Goal: Task Accomplishment & Management: Complete application form

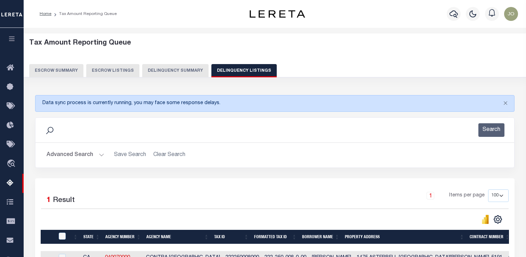
select select "100"
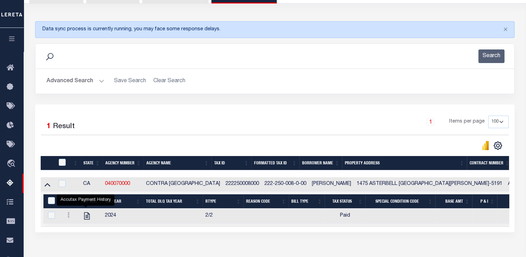
scroll to position [74, 0]
click at [90, 81] on button "Advanced Search" at bounding box center [76, 81] width 58 height 14
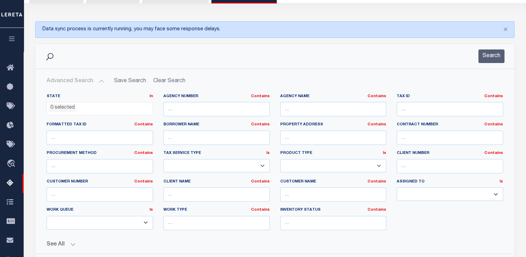
scroll to position [0, 0]
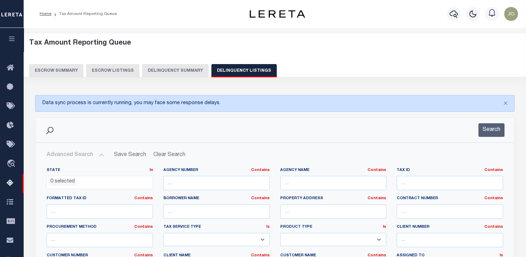
click at [176, 73] on button "Delinquency Summary" at bounding box center [175, 70] width 66 height 13
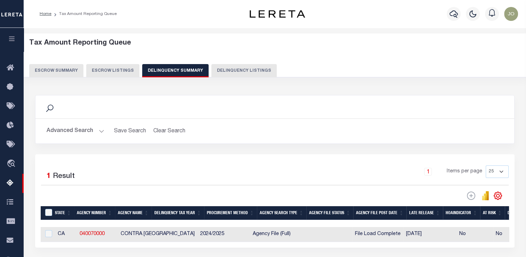
click at [81, 134] on button "Advanced Search" at bounding box center [76, 131] width 58 height 14
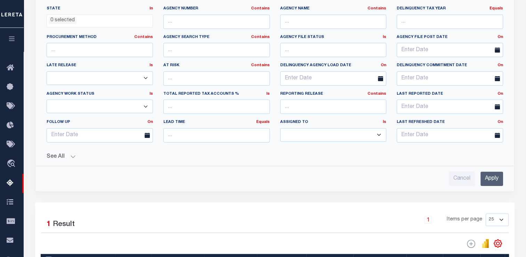
scroll to position [136, 0]
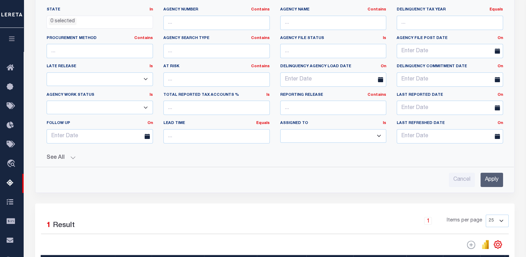
click at [61, 155] on button "See All" at bounding box center [275, 157] width 457 height 7
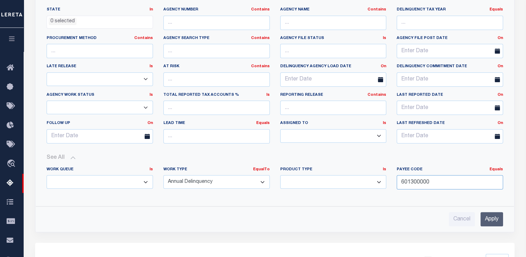
click at [414, 180] on input "601300000" at bounding box center [450, 182] width 106 height 14
paste input "601300000"
type input "601300000"
click at [486, 217] on input "Apply" at bounding box center [492, 219] width 23 height 14
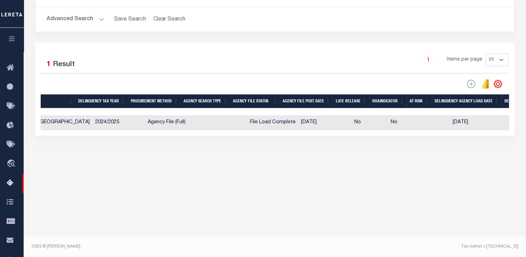
scroll to position [0, 0]
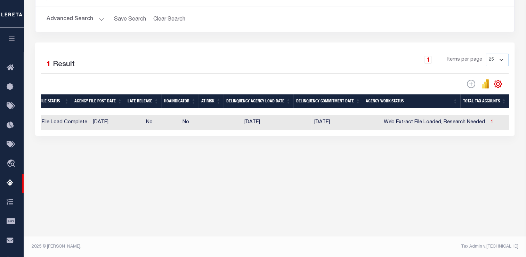
click at [488, 122] on td "1" at bounding box center [512, 122] width 49 height 15
checkbox input "true"
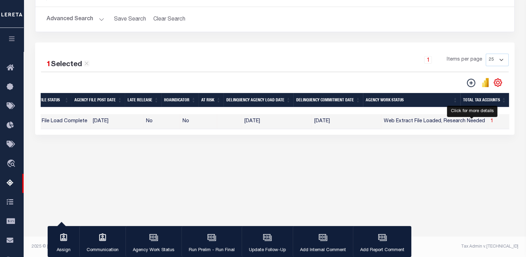
click at [491, 122] on span "1" at bounding box center [492, 121] width 3 height 5
select select "100"
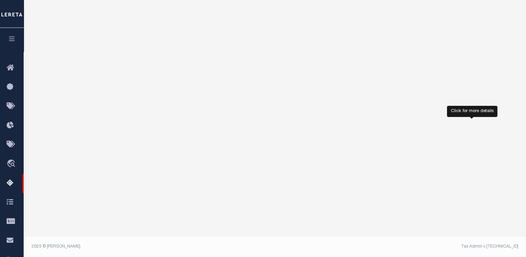
select select "100"
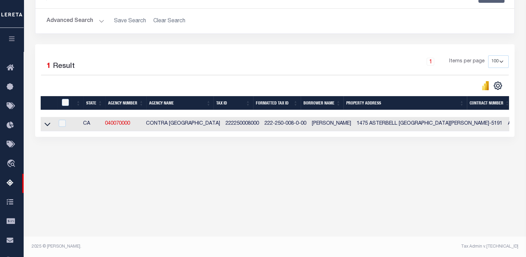
click at [53, 126] on td at bounding box center [48, 124] width 14 height 14
checkbox input "true"
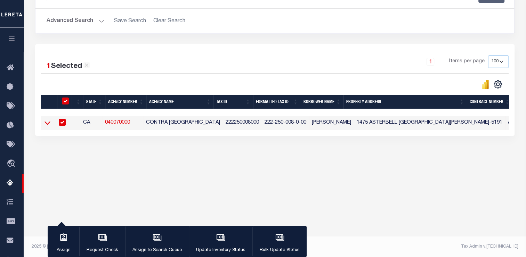
click at [50, 126] on icon at bounding box center [48, 122] width 6 height 7
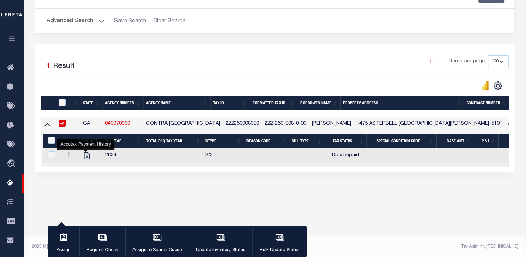
scroll to position [86, 0]
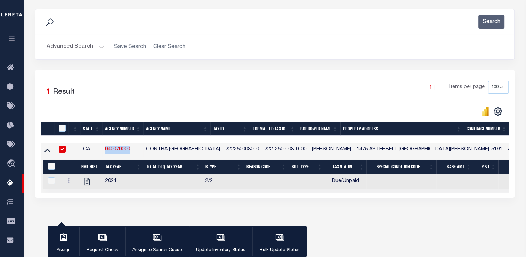
drag, startPoint x: 133, startPoint y: 152, endPoint x: 105, endPoint y: 149, distance: 28.3
click at [105, 149] on td "040070000" at bounding box center [122, 150] width 41 height 14
checkbox input "false"
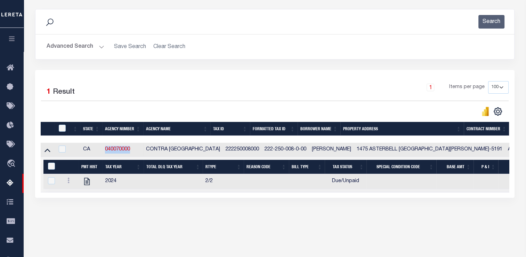
copy link "040070000"
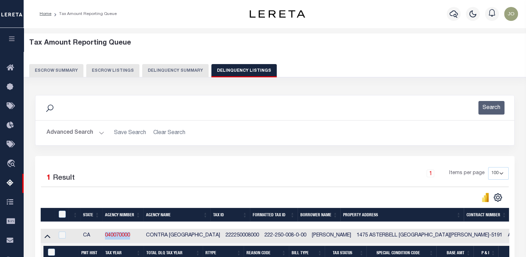
click at [150, 73] on button "Delinquency Summary" at bounding box center [175, 70] width 66 height 13
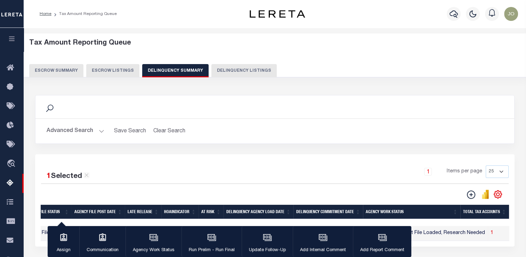
click at [74, 133] on button "Advanced Search" at bounding box center [76, 131] width 58 height 14
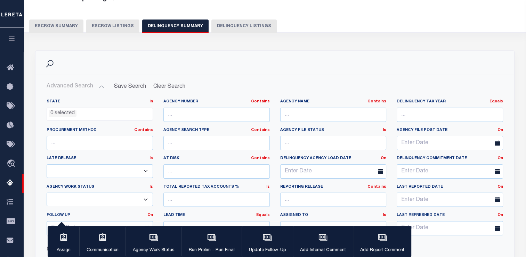
scroll to position [186, 0]
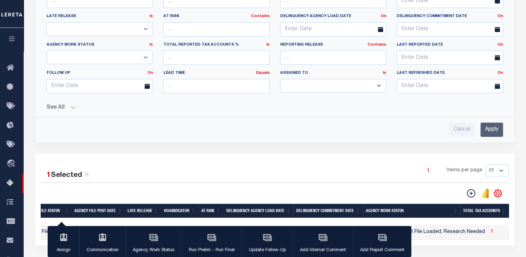
click at [74, 106] on button "See All" at bounding box center [275, 107] width 457 height 7
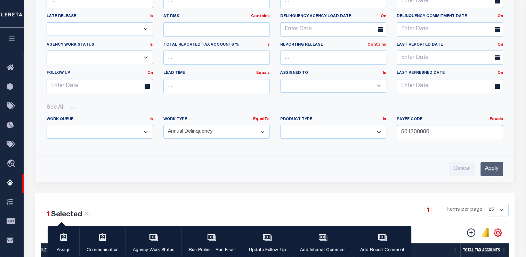
click at [404, 129] on input "601300000" at bounding box center [450, 132] width 106 height 14
paste input "601300000"
type input "601300000"
click at [492, 165] on input "Apply" at bounding box center [492, 169] width 23 height 14
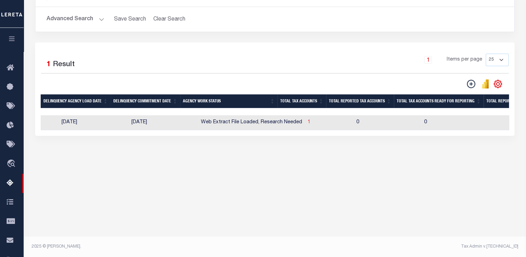
scroll to position [0, 497]
click at [304, 128] on td "1" at bounding box center [328, 122] width 49 height 15
checkbox input "true"
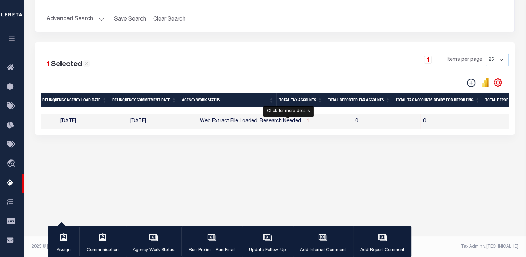
click at [307, 122] on span "1" at bounding box center [308, 121] width 3 height 5
select select "100"
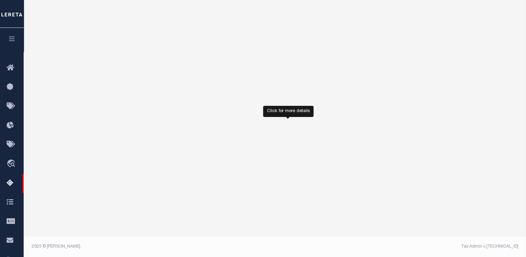
select select "100"
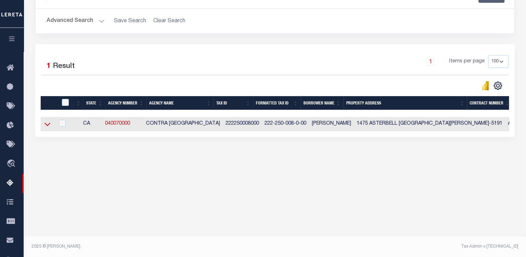
click at [50, 123] on icon at bounding box center [48, 123] width 6 height 7
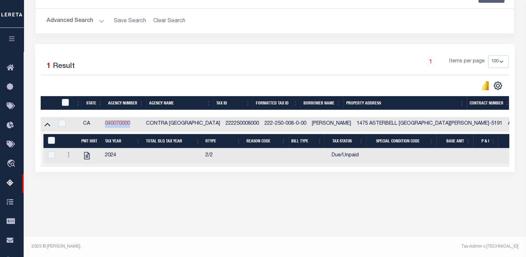
drag, startPoint x: 136, startPoint y: 124, endPoint x: 109, endPoint y: 125, distance: 27.8
click at [109, 125] on td "040070000" at bounding box center [122, 124] width 41 height 14
checkbox input "true"
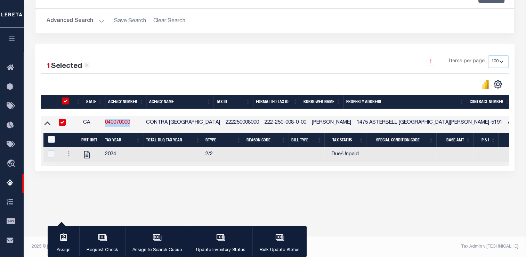
copy link "040070000"
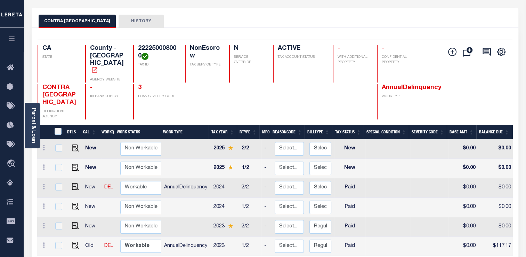
scroll to position [4, 0]
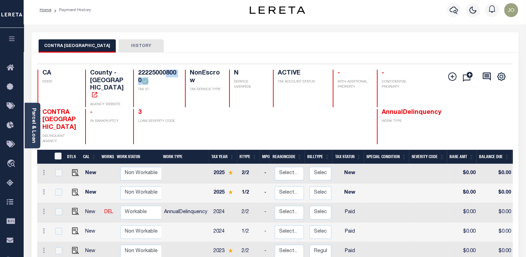
drag, startPoint x: 166, startPoint y: 72, endPoint x: 170, endPoint y: 81, distance: 10.0
click at [170, 81] on h4 "222250008000" at bounding box center [157, 77] width 39 height 15
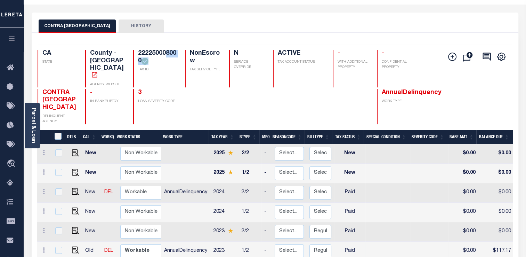
scroll to position [0, 0]
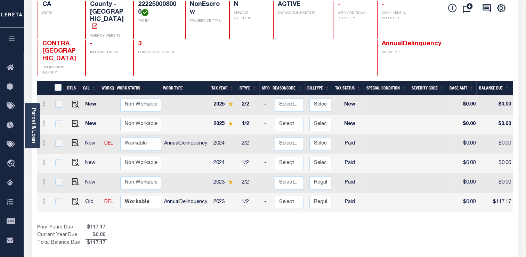
scroll to position [74, 0]
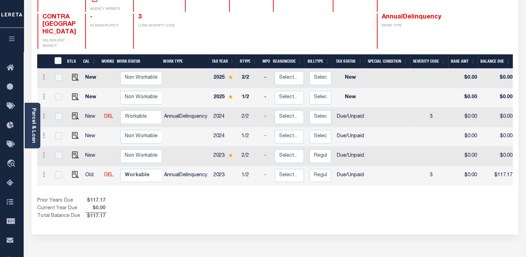
scroll to position [100, 0]
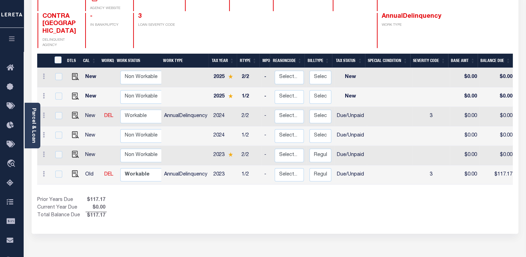
click at [274, 183] on div "DTLS CAL WorkQ Work Status Work Type Tax Year RType MPO ReasonCode BillType Tax…" at bounding box center [275, 137] width 476 height 166
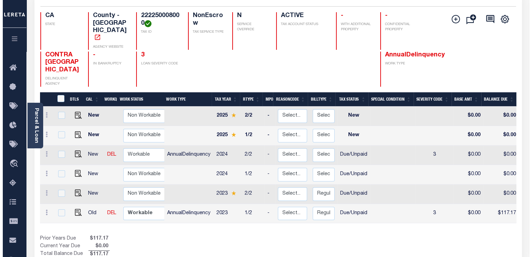
scroll to position [58, 0]
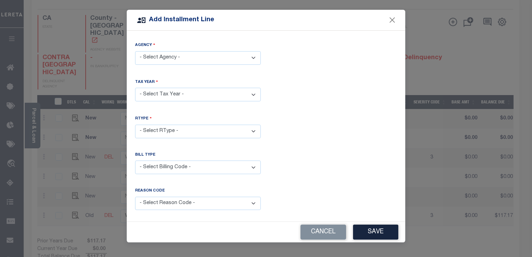
click at [241, 56] on select "- Select Agency - CONTRA COSTA COUNTY - County" at bounding box center [198, 58] width 126 height 14
select select "601300000"
click at [135, 51] on select "- Select Agency - CONTRA COSTA COUNTY - County" at bounding box center [198, 58] width 126 height 14
click at [203, 93] on select "- Select Year - 2005 2006 2007 2008 2009 2010 2011 2012 2013 2014 2015 2016 201…" at bounding box center [198, 95] width 126 height 14
select select "2022"
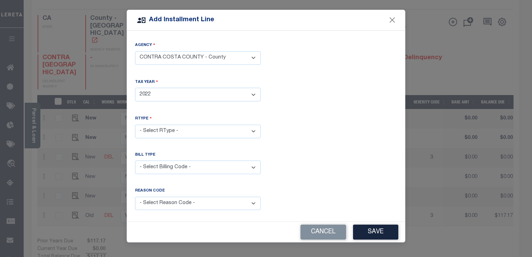
click at [135, 88] on select "- Select Year - 2005 2006 2007 2008 2009 2010 2011 2012 2013 2014 2015 2016 201…" at bounding box center [198, 95] width 126 height 14
click at [176, 127] on select "- Select RType - 1/2 2/2" at bounding box center [198, 132] width 126 height 14
select select "0"
click at [135, 125] on select "- Select RType - 1/2 2/2" at bounding box center [198, 132] width 126 height 14
click at [167, 165] on select "- Select Billing Code - Regular Delinquent Supplemental Corrected/Adjusted Bill…" at bounding box center [198, 167] width 126 height 14
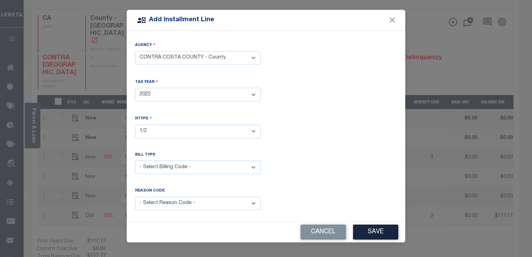
click at [255, 152] on div "Bill Type" at bounding box center [198, 156] width 126 height 9
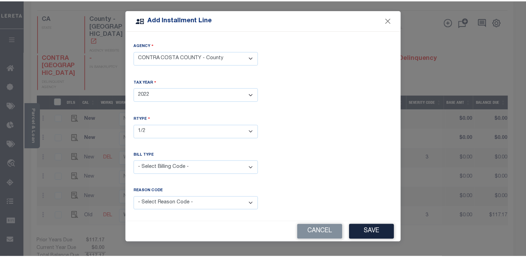
scroll to position [6, 0]
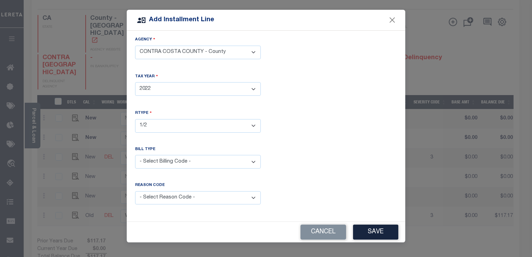
click at [238, 163] on select "- Select Billing Code - Regular Delinquent Supplemental Corrected/Adjusted Bill…" at bounding box center [198, 162] width 126 height 14
select select "1"
click at [135, 155] on select "- Select Billing Code - Regular Delinquent Supplemental Corrected/Adjusted Bill…" at bounding box center [198, 162] width 126 height 14
click at [244, 196] on select "- Select Reason Code - Payment Reversal Taxable Value Change Assessment Change …" at bounding box center [198, 198] width 126 height 14
click at [298, 136] on div "RType - Select RType - 1/2 2/2" at bounding box center [266, 127] width 272 height 34
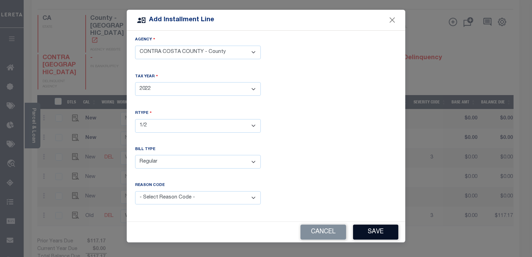
click at [384, 231] on button "Save" at bounding box center [375, 231] width 45 height 15
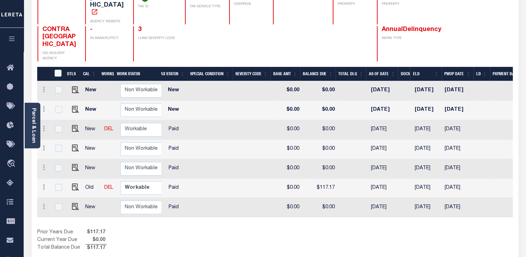
scroll to position [0, 210]
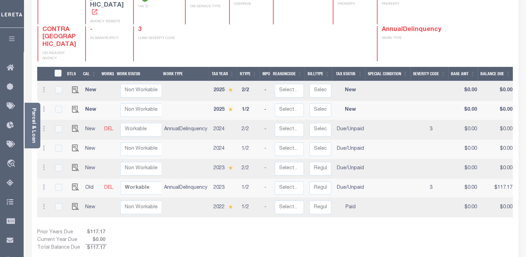
scroll to position [87, 0]
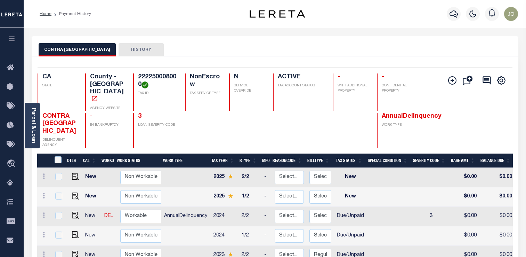
scroll to position [87, 0]
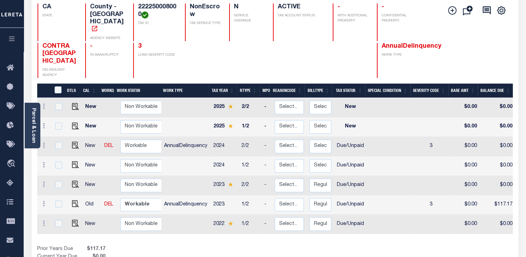
scroll to position [68, 0]
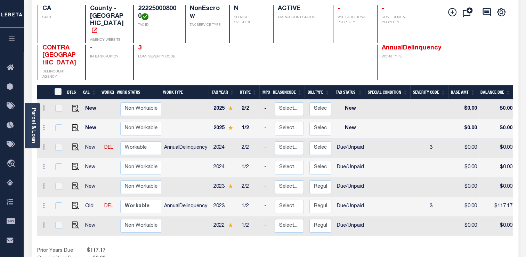
drag, startPoint x: 137, startPoint y: 8, endPoint x: 140, endPoint y: 13, distance: 6.2
drag, startPoint x: 140, startPoint y: 13, endPoint x: 139, endPoint y: 5, distance: 8.0
click at [139, 5] on h4 "222250008000" at bounding box center [157, 12] width 39 height 15
drag, startPoint x: 139, startPoint y: 7, endPoint x: 141, endPoint y: 18, distance: 11.3
click at [141, 18] on h4 "222250008000" at bounding box center [157, 12] width 39 height 15
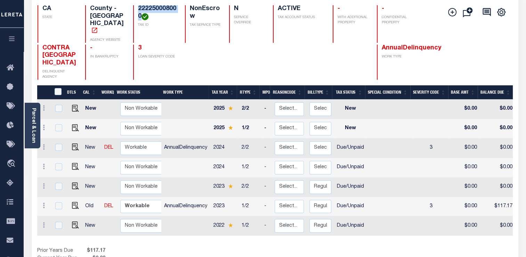
copy h4 "222250008000"
